Goal: Transaction & Acquisition: Obtain resource

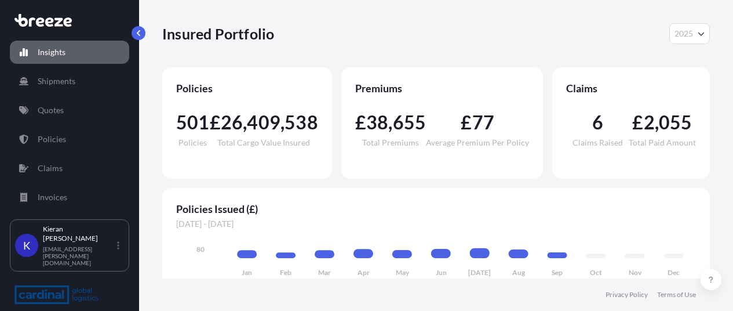
select select "2025"
click at [52, 110] on p "Quotes" at bounding box center [51, 110] width 26 height 12
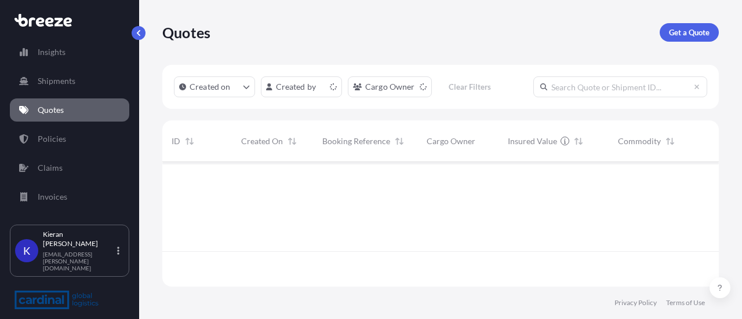
scroll to position [122, 547]
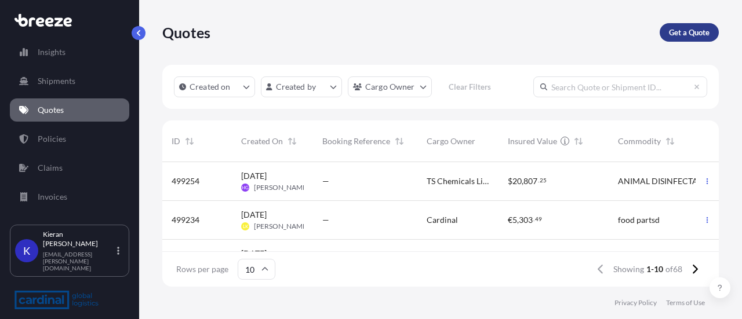
click at [689, 32] on p "Get a Quote" at bounding box center [689, 33] width 41 height 12
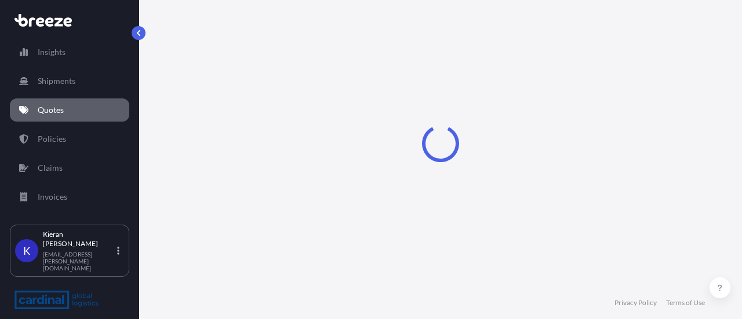
select select "Sea"
select select "1"
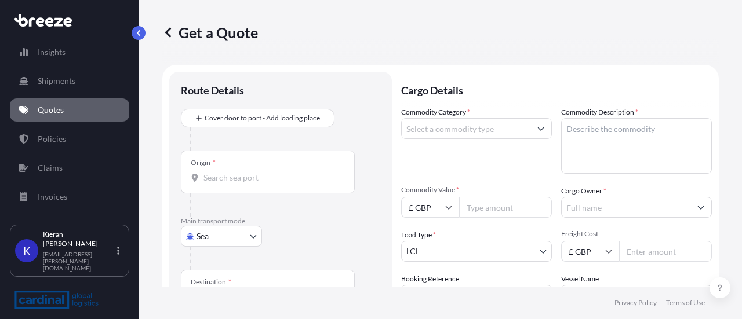
scroll to position [19, 0]
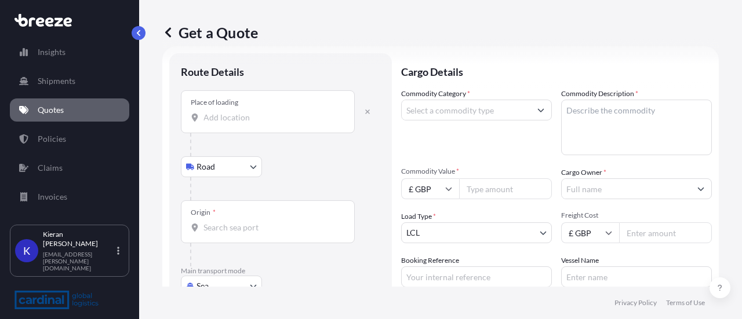
click at [249, 121] on input "Place of loading" at bounding box center [271, 118] width 137 height 12
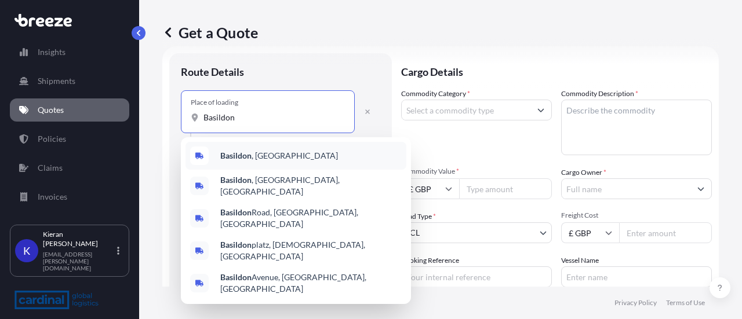
click at [256, 156] on span "[GEOGRAPHIC_DATA] , [GEOGRAPHIC_DATA]" at bounding box center [279, 156] width 118 height 12
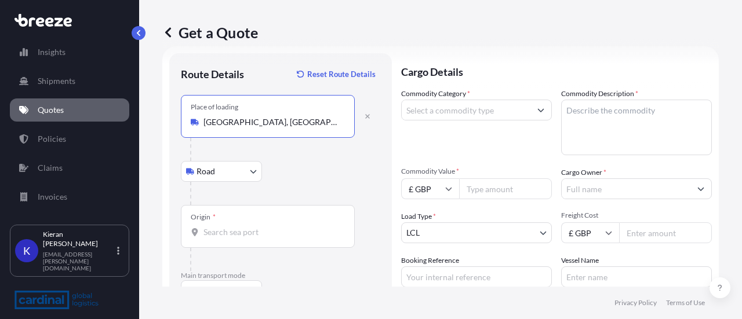
type input "[GEOGRAPHIC_DATA], [GEOGRAPHIC_DATA]"
click at [272, 229] on input "Origin *" at bounding box center [271, 233] width 137 height 12
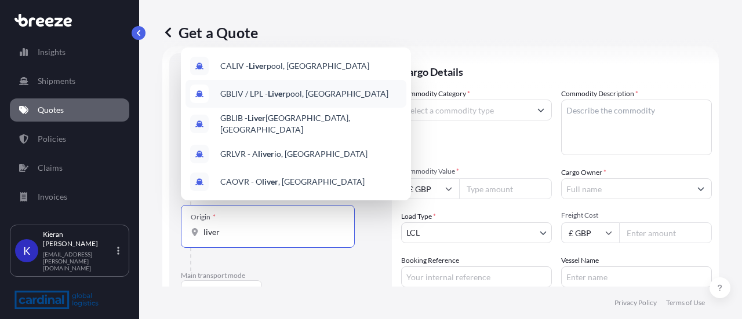
click at [298, 99] on span "GBLIV / LPL - Liver pool, [GEOGRAPHIC_DATA]" at bounding box center [304, 94] width 168 height 12
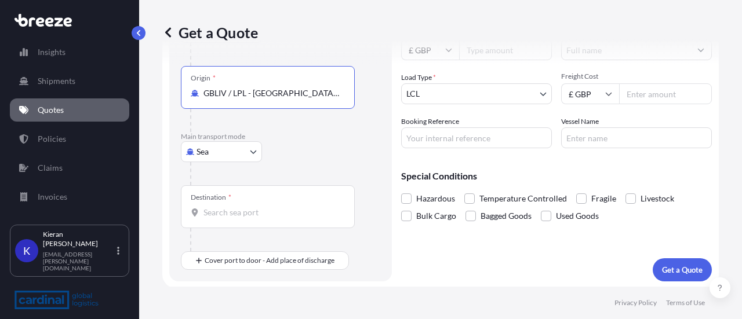
scroll to position [158, 0]
type input "GBLIV / LPL - [GEOGRAPHIC_DATA], [GEOGRAPHIC_DATA]"
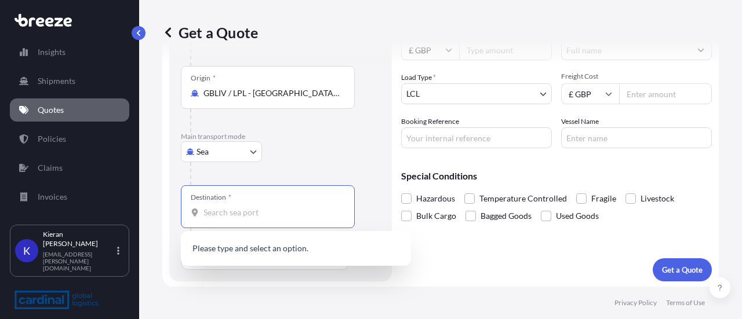
click at [277, 208] on input "Destination *" at bounding box center [271, 213] width 137 height 12
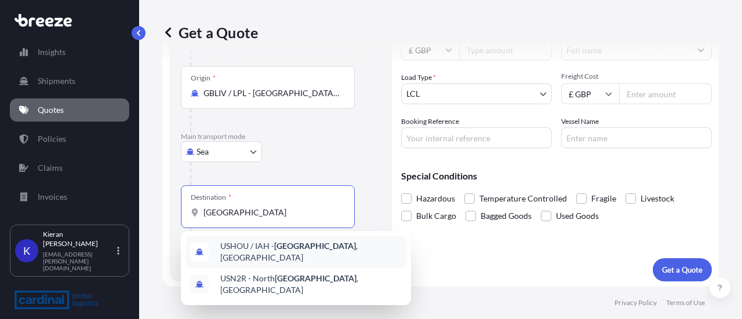
click at [246, 249] on span "USHOU / IAH - [GEOGRAPHIC_DATA] , [GEOGRAPHIC_DATA]" at bounding box center [310, 252] width 181 height 23
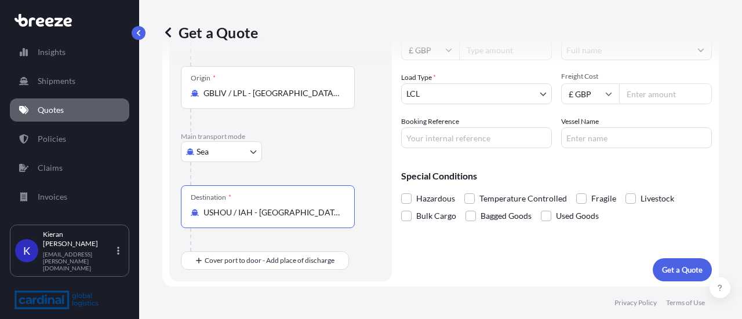
click at [307, 211] on input "USHOU / IAH - [GEOGRAPHIC_DATA], [GEOGRAPHIC_DATA]" at bounding box center [271, 213] width 137 height 12
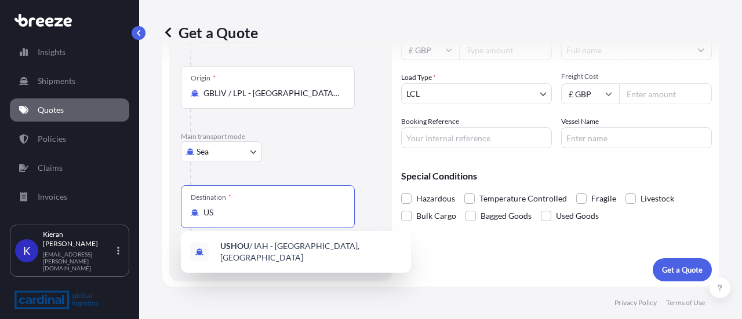
type input "U"
type input "t"
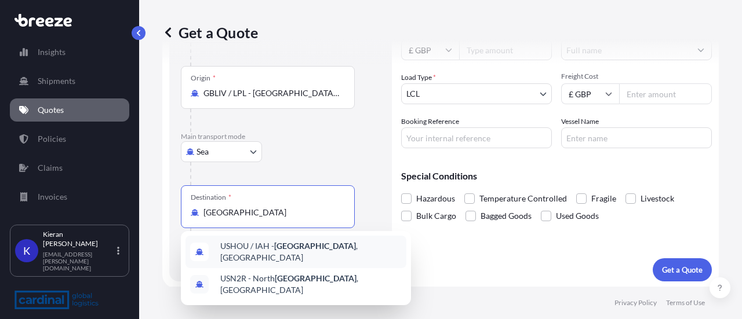
click at [249, 251] on span "USHOU / IAH - [GEOGRAPHIC_DATA] , [GEOGRAPHIC_DATA]" at bounding box center [310, 252] width 181 height 23
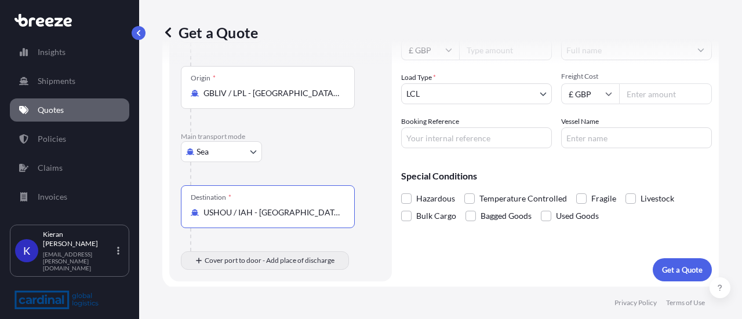
type input "USHOU / IAH - [GEOGRAPHIC_DATA], [GEOGRAPHIC_DATA]"
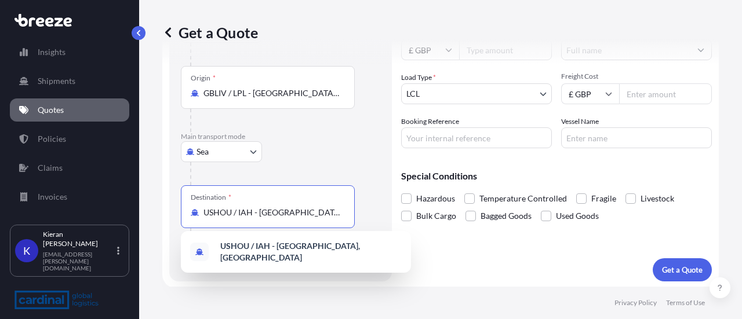
click at [316, 294] on footer "Privacy Policy Terms of Use" at bounding box center [440, 303] width 603 height 32
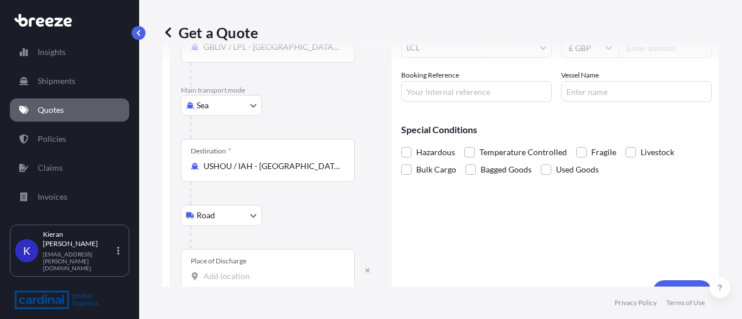
scroll to position [226, 0]
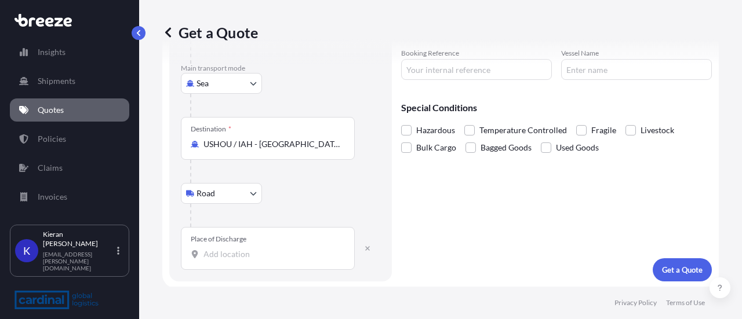
click at [267, 254] on input "Place of Discharge" at bounding box center [271, 255] width 137 height 12
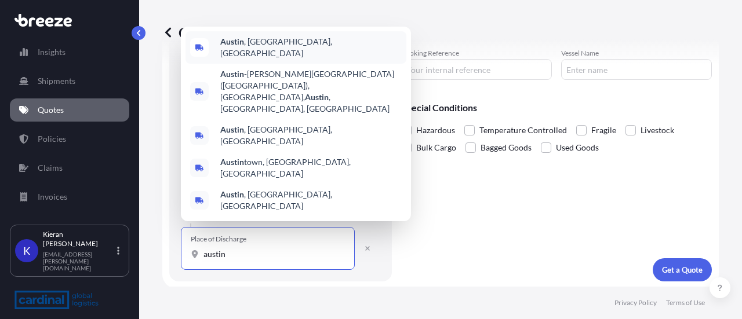
click at [255, 59] on span "[GEOGRAPHIC_DATA] , [GEOGRAPHIC_DATA], [GEOGRAPHIC_DATA]" at bounding box center [310, 47] width 181 height 23
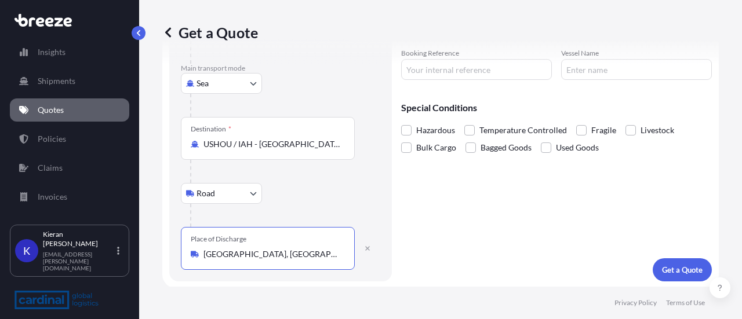
type input "[GEOGRAPHIC_DATA], [GEOGRAPHIC_DATA], [GEOGRAPHIC_DATA]"
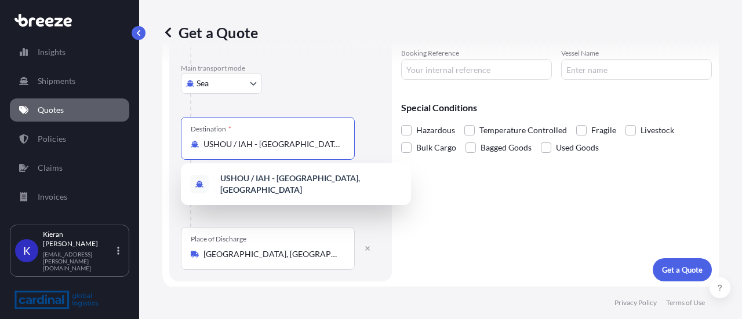
click at [270, 144] on input "USHOU / IAH - [GEOGRAPHIC_DATA], [GEOGRAPHIC_DATA]" at bounding box center [271, 145] width 137 height 12
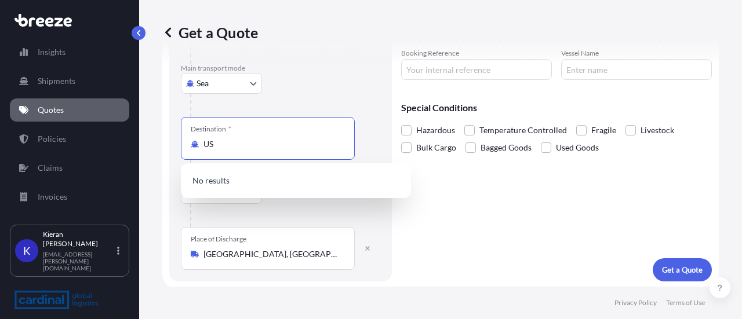
type input "U"
type input "a"
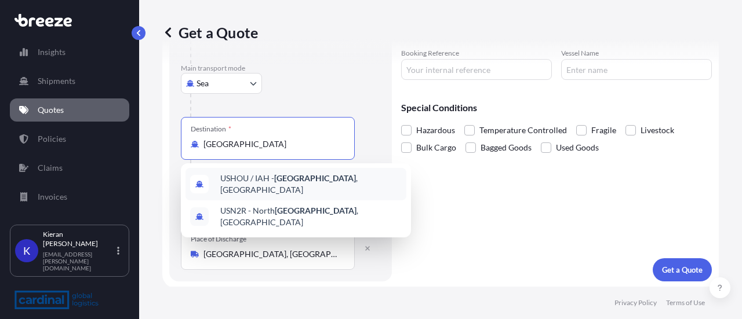
click at [247, 185] on span "USHOU / IAH - [GEOGRAPHIC_DATA] , [GEOGRAPHIC_DATA]" at bounding box center [310, 184] width 181 height 23
type input "USHOU / IAH - [GEOGRAPHIC_DATA], [GEOGRAPHIC_DATA]"
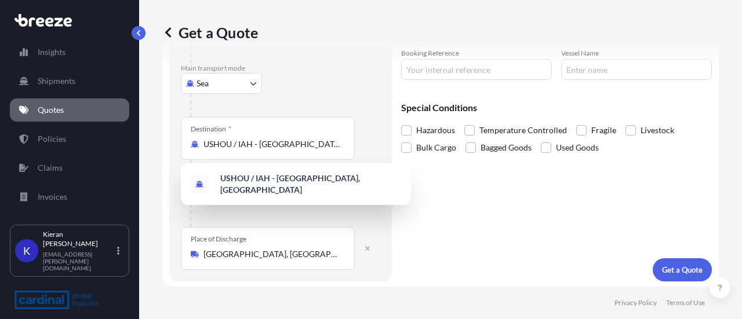
click at [500, 291] on footer "Privacy Policy Terms of Use" at bounding box center [440, 303] width 603 height 32
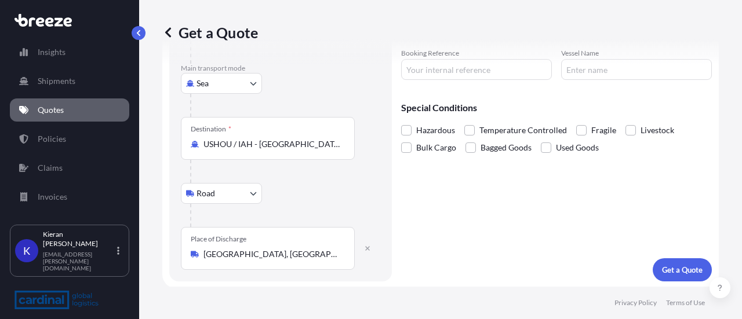
scroll to position [0, 0]
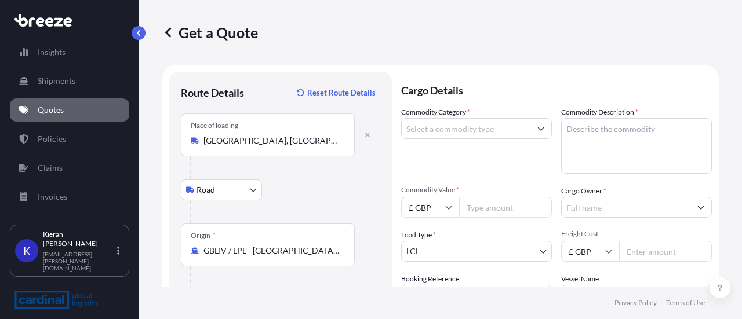
click at [537, 126] on button "Show suggestions" at bounding box center [540, 128] width 21 height 21
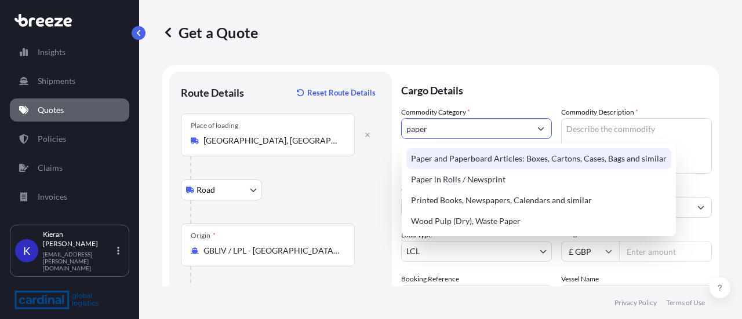
click at [507, 156] on div "Paper and Paperboard Articles: Boxes, Cartons, Cases, Bags and similar" at bounding box center [538, 158] width 265 height 21
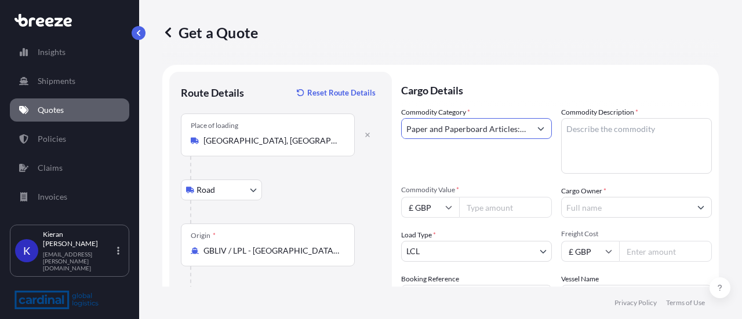
type input "Paper and Paperboard Articles: Boxes, Cartons, Cases, Bags and similar"
click at [597, 146] on textarea "Commodity Description *" at bounding box center [636, 146] width 151 height 56
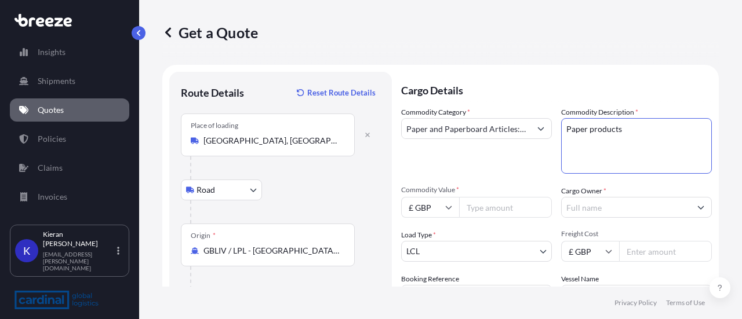
type textarea "Paper products"
click at [449, 209] on icon at bounding box center [449, 207] width 6 height 3
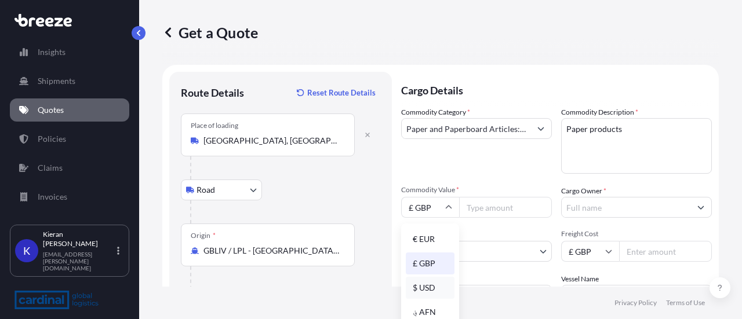
click at [428, 292] on div "$ USD" at bounding box center [430, 288] width 49 height 22
type input "$ USD"
click at [492, 207] on input "Commodity Value *" at bounding box center [505, 207] width 93 height 21
type input "53040"
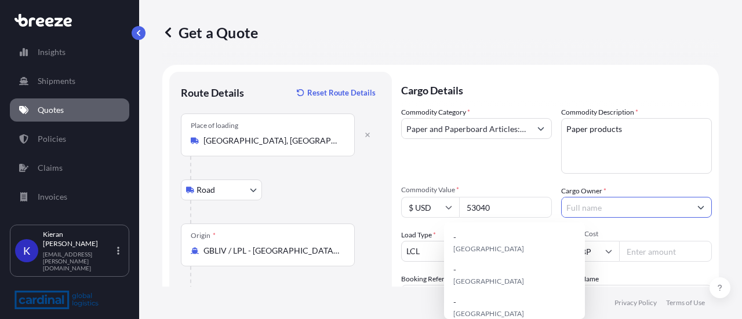
click at [691, 207] on button "Show suggestions" at bounding box center [700, 207] width 21 height 21
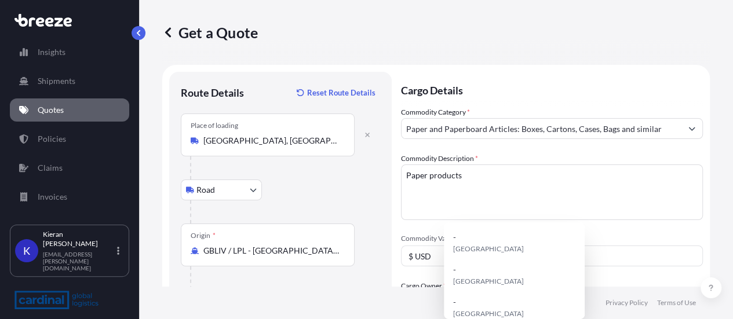
click at [691, 292] on button "Show suggestions" at bounding box center [692, 302] width 21 height 21
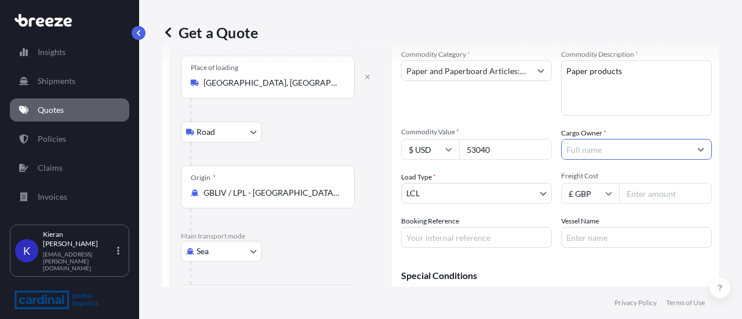
scroll to position [70, 0]
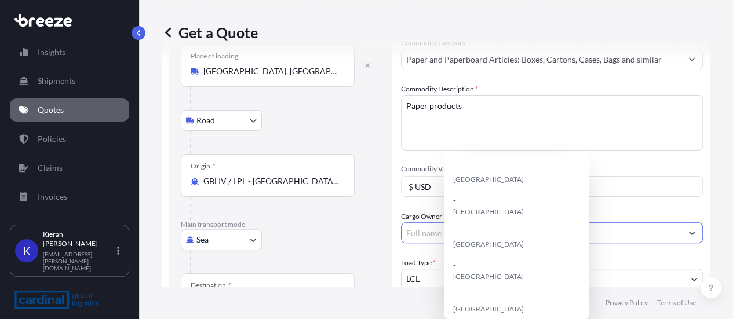
click at [695, 136] on form "Route Details Reset Route Details Place of loading [GEOGRAPHIC_DATA], [GEOGRAPH…" at bounding box center [436, 265] width 548 height 540
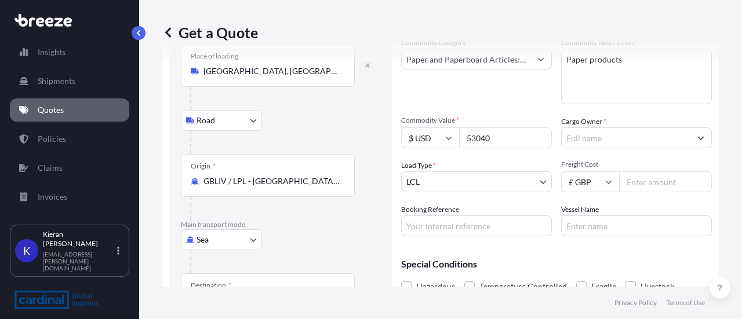
click at [617, 136] on input "Cargo Owner *" at bounding box center [626, 138] width 129 height 21
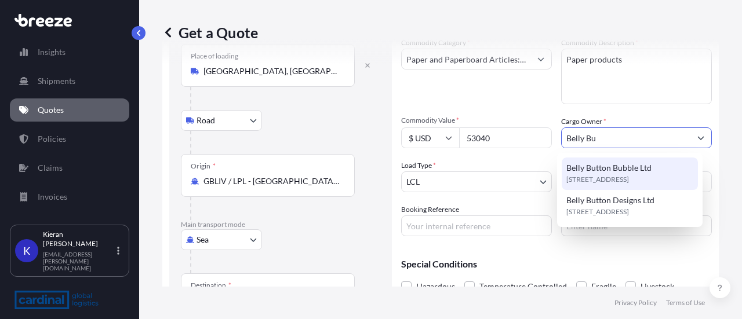
click at [616, 170] on span "Belly Button Bubble Ltd" at bounding box center [608, 168] width 85 height 12
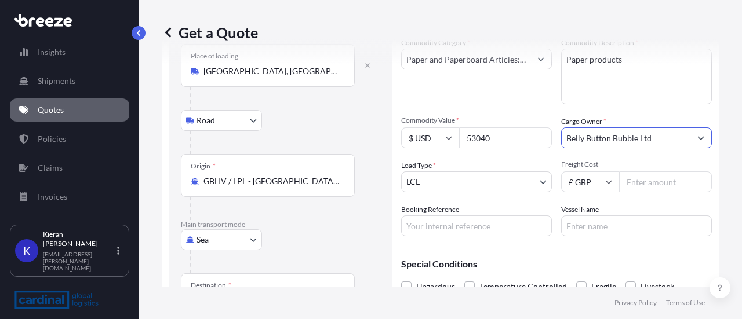
type input "Belly Button Bubble Ltd"
click at [650, 180] on input "Freight Cost" at bounding box center [665, 182] width 93 height 21
type input "1630"
click at [705, 203] on form "Route Details Reset Route Details Place of loading [GEOGRAPHIC_DATA], [GEOGRAPH…" at bounding box center [440, 220] width 556 height 450
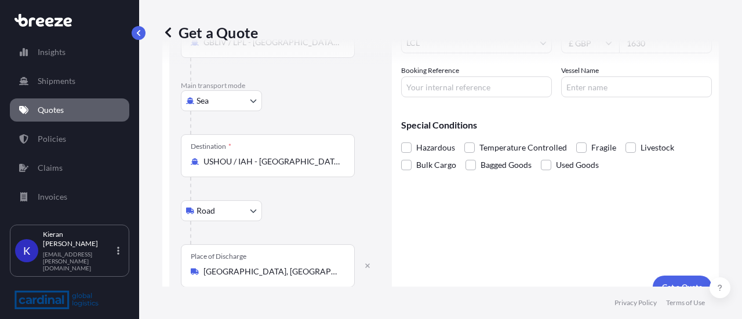
scroll to position [226, 0]
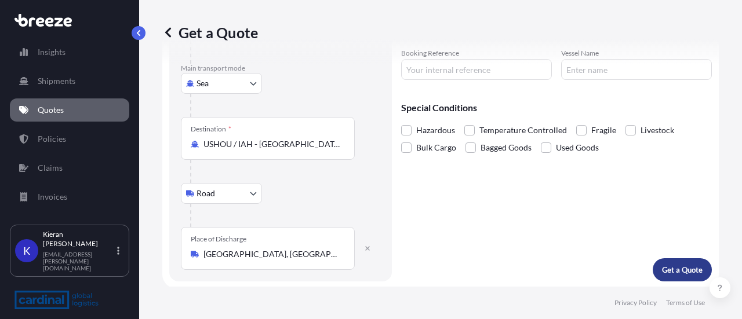
click at [678, 268] on p "Get a Quote" at bounding box center [682, 270] width 41 height 12
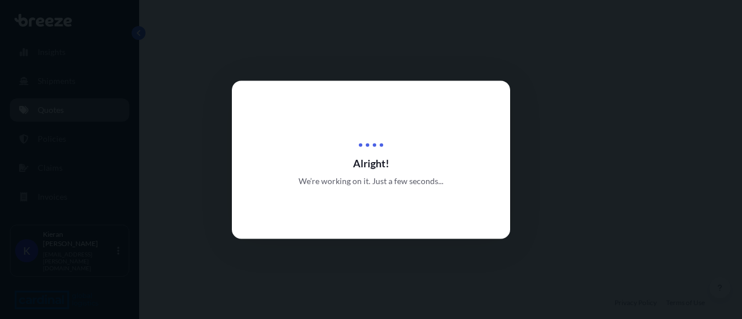
select select "Road"
select select "Sea"
select select "Road"
select select "1"
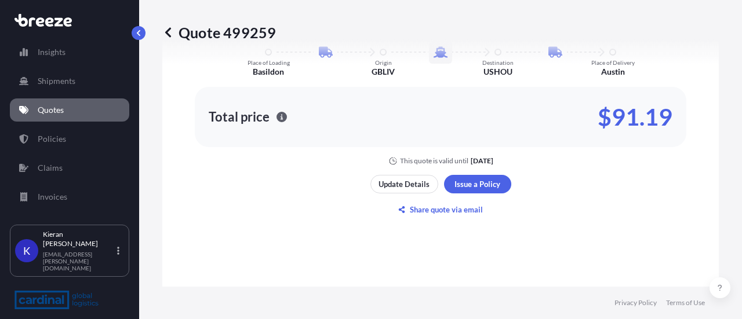
scroll to position [833, 0]
